Goal: Task Accomplishment & Management: Manage account settings

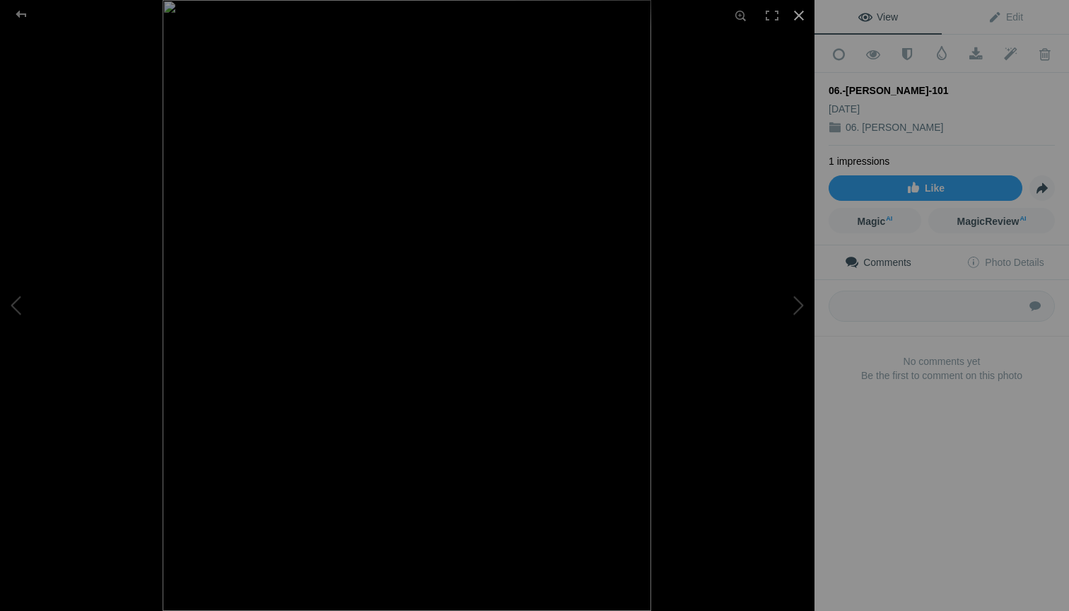
click at [801, 18] on div at bounding box center [798, 15] width 31 height 31
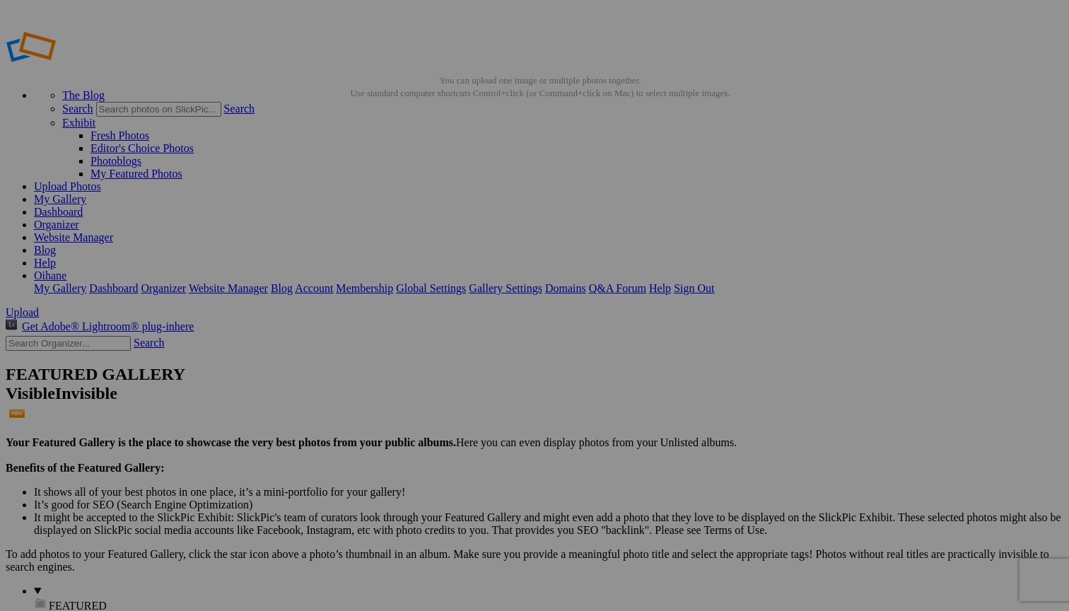
click at [79, 218] on link "Organizer" at bounding box center [56, 224] width 45 height 12
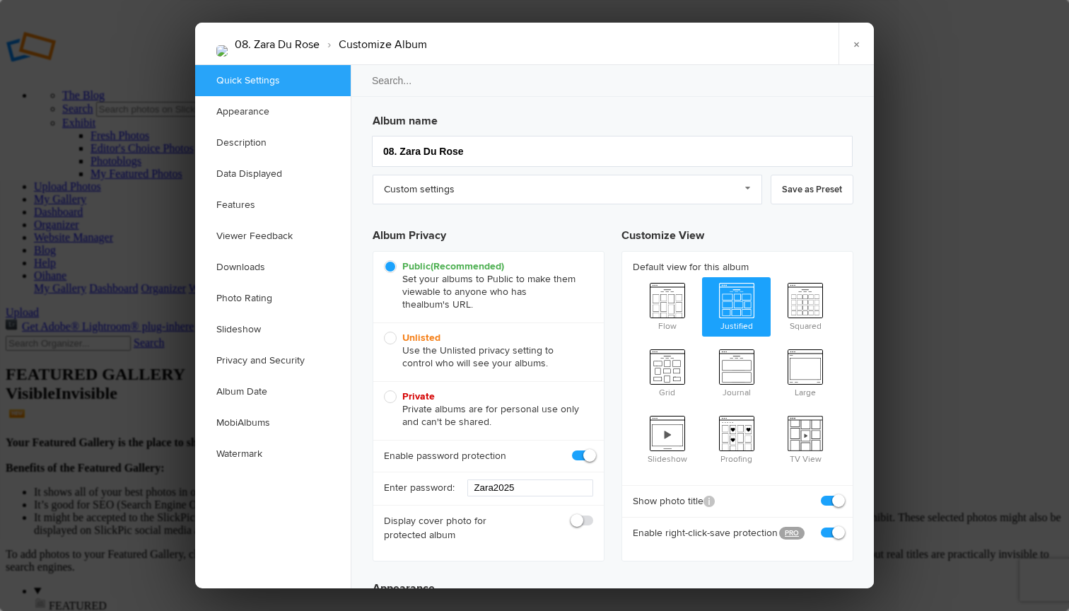
scroll to position [53, 0]
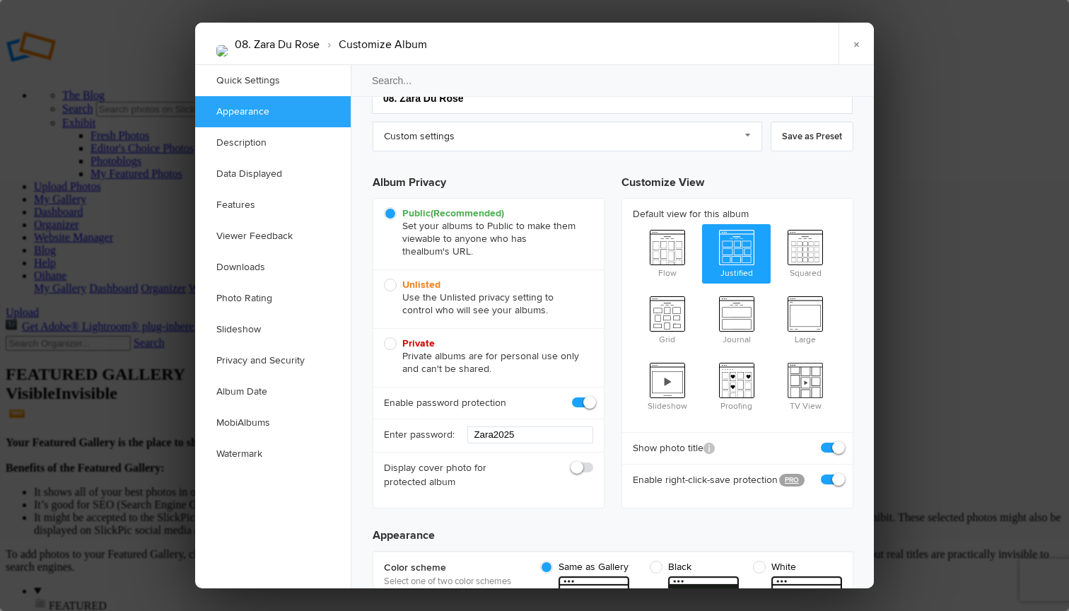
click at [449, 258] on div "Public (Recommended) Set your albums to Public to make them viewable to anyone …" at bounding box center [488, 234] width 230 height 71
click at [858, 45] on link "×" at bounding box center [855, 44] width 35 height 42
